Goal: Check status: Check status

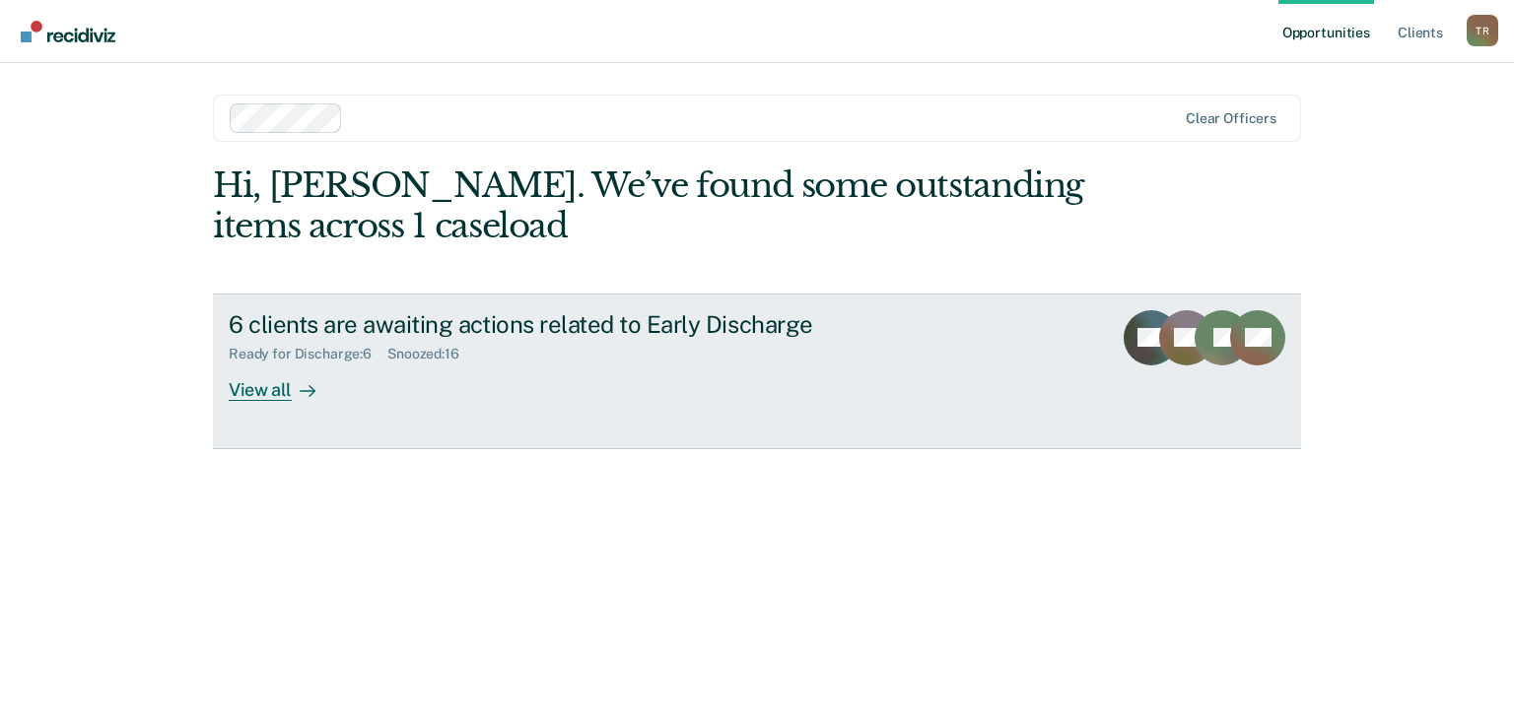
click at [277, 393] on div "View all" at bounding box center [284, 382] width 110 height 38
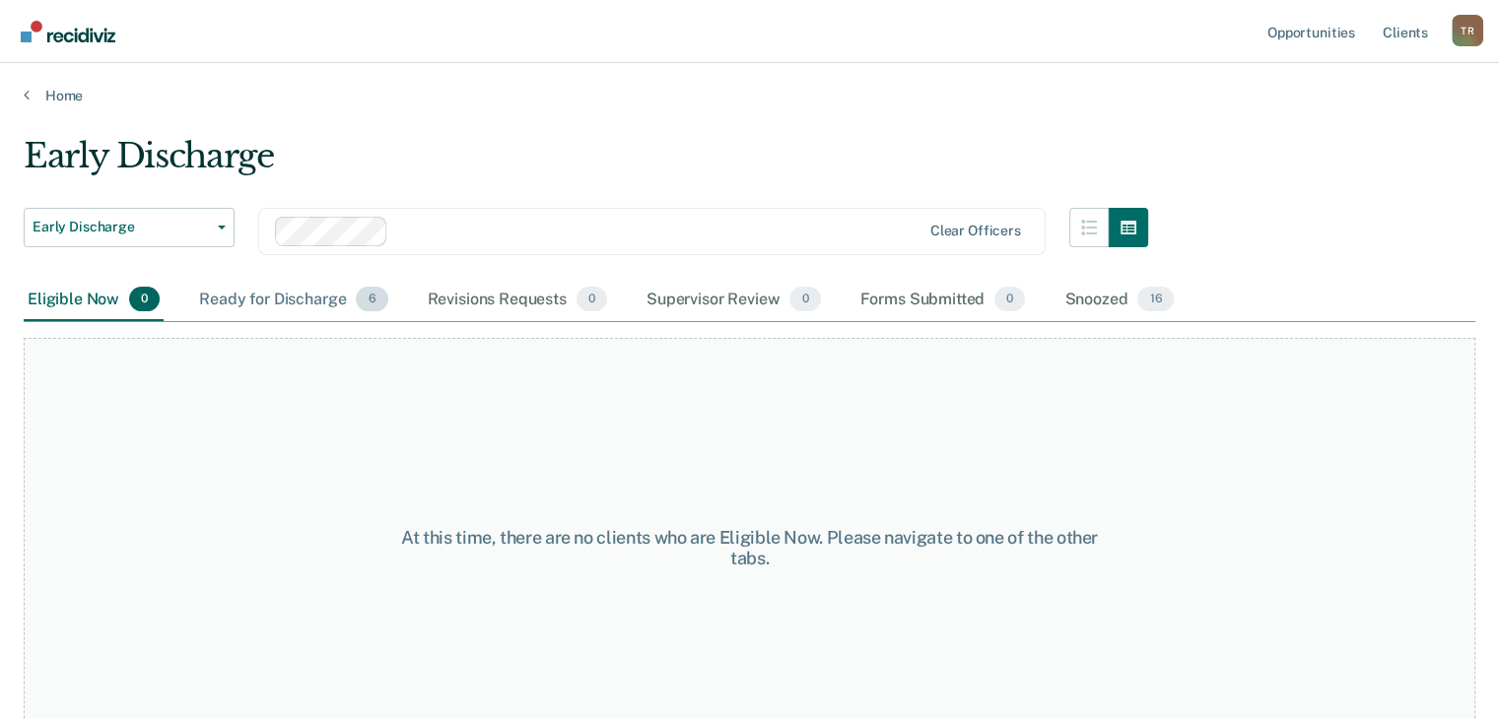
click at [314, 305] on div "Ready for Discharge 6" at bounding box center [293, 300] width 196 height 43
